Goal: Information Seeking & Learning: Learn about a topic

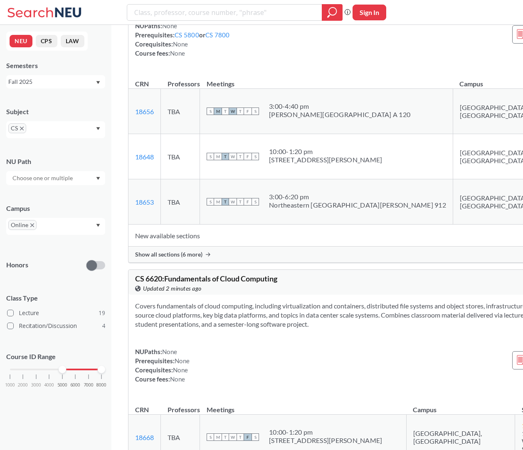
scroll to position [5287, 0]
click at [179, 258] on span "Show all sections (6 more)" at bounding box center [168, 253] width 67 height 7
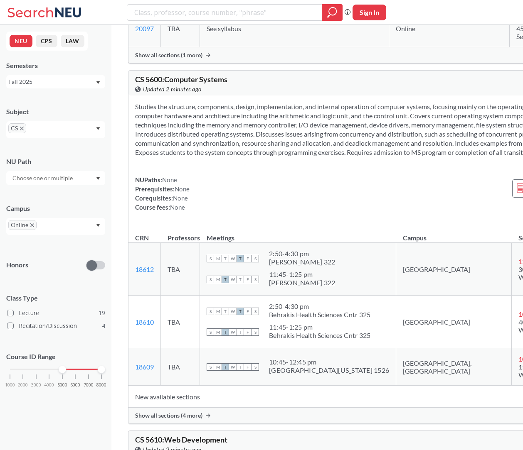
scroll to position [3954, 0]
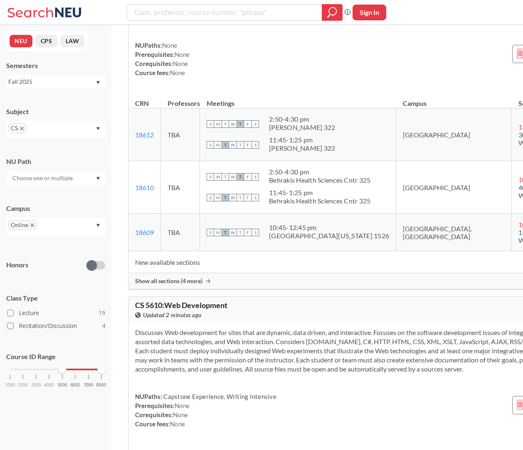
click at [151, 285] on span "Show all sections (4 more)" at bounding box center [168, 280] width 67 height 7
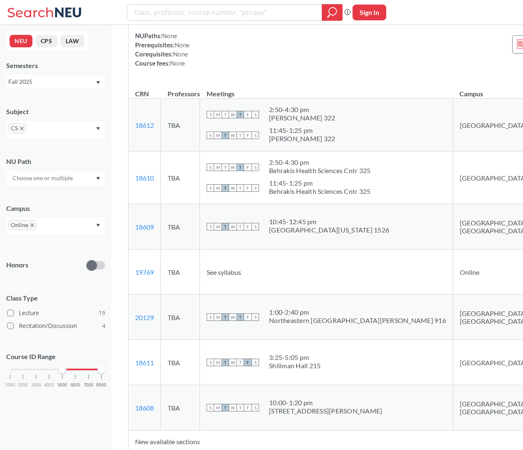
scroll to position [3908, 0]
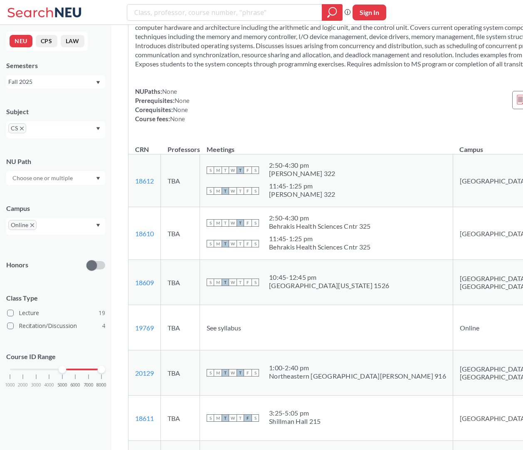
drag, startPoint x: 253, startPoint y: 215, endPoint x: 139, endPoint y: 133, distance: 140.8
click at [139, 133] on div "Studies the structure, components, design, implementation, and internal operati…" at bounding box center [370, 72] width 485 height 130
click at [135, 121] on div at bounding box center [135, 121] width 0 height 0
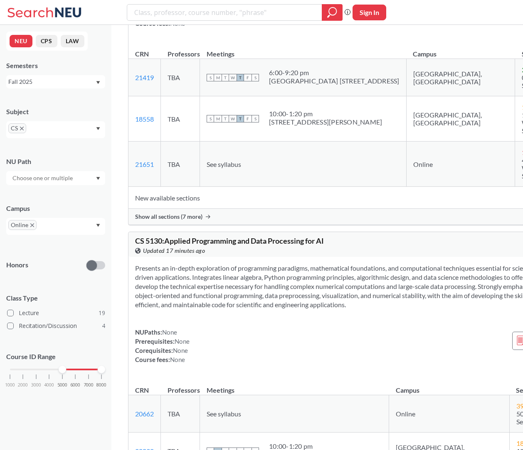
scroll to position [2437, 0]
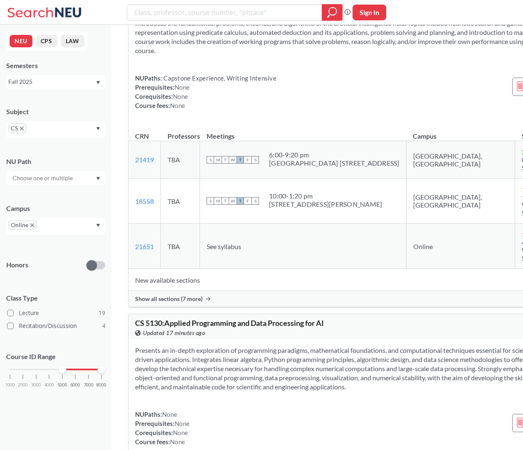
click at [157, 303] on span "Show all sections (7 more)" at bounding box center [168, 298] width 67 height 7
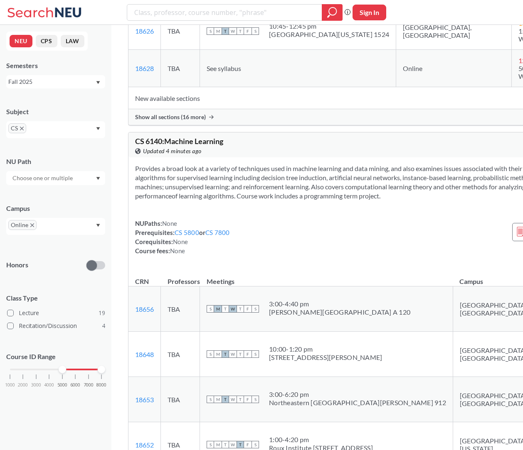
scroll to position [5617, 0]
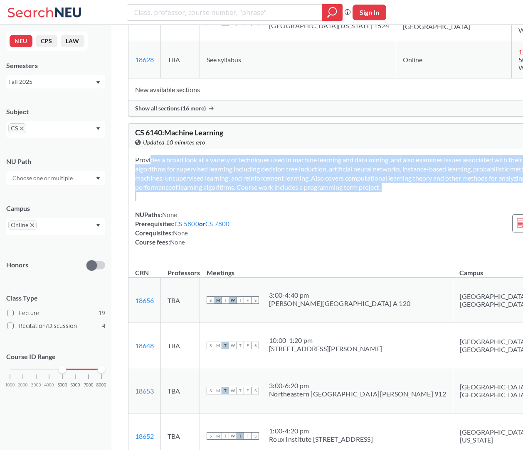
drag, startPoint x: 135, startPoint y: 274, endPoint x: 134, endPoint y: 325, distance: 51.1
click at [135, 260] on div "Provides a broad look at a variety of techniques used in machine learning and d…" at bounding box center [370, 204] width 485 height 111
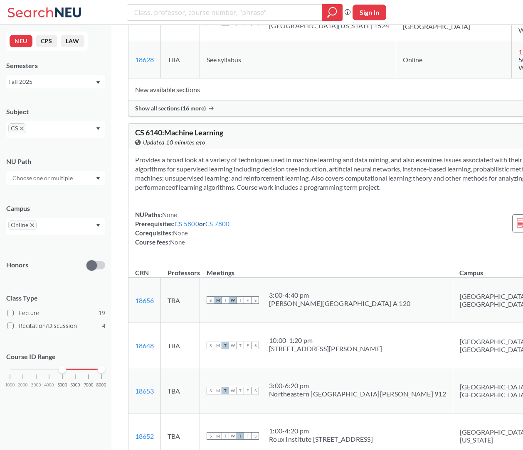
click at [248, 192] on section "Provides a broad look at a variety of techniques used in machine learning and d…" at bounding box center [370, 173] width 471 height 37
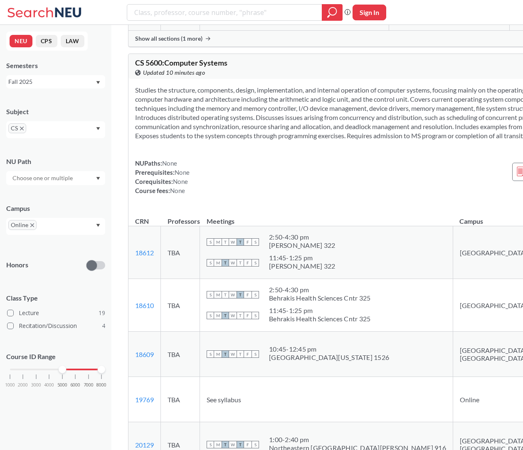
scroll to position [4166, 0]
drag, startPoint x: 135, startPoint y: 184, endPoint x: 133, endPoint y: 262, distance: 77.7
click at [133, 209] on div "Studies the structure, components, design, implementation, and internal operati…" at bounding box center [370, 145] width 485 height 130
click at [376, 255] on div at bounding box center [376, 255] width 0 height 0
